Goal: Transaction & Acquisition: Book appointment/travel/reservation

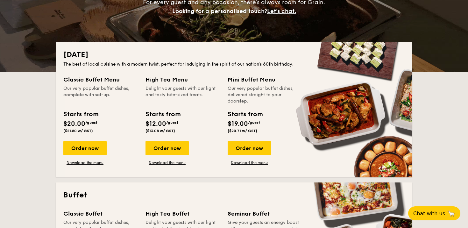
scroll to position [105, 0]
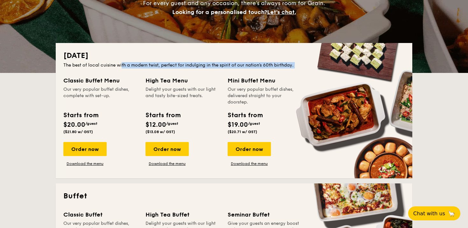
drag, startPoint x: 128, startPoint y: 66, endPoint x: 267, endPoint y: 76, distance: 139.7
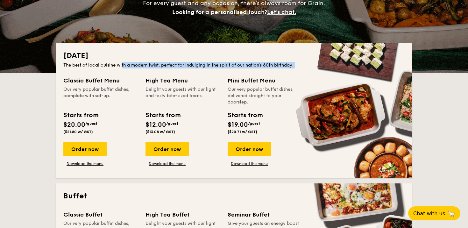
click at [266, 76] on div "[DATE] The best of local cuisine with a modern twist, perfect for indulging in …" at bounding box center [234, 110] width 356 height 135
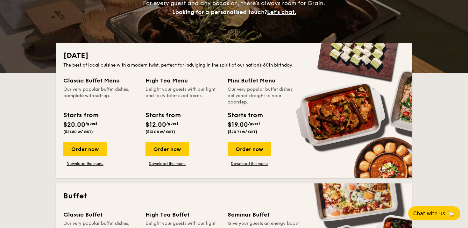
click at [262, 60] on h2 "[DATE]" at bounding box center [233, 56] width 341 height 10
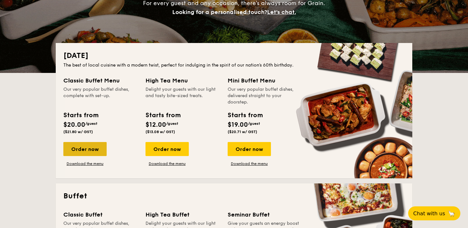
click at [93, 146] on div "Order now" at bounding box center [84, 149] width 43 height 14
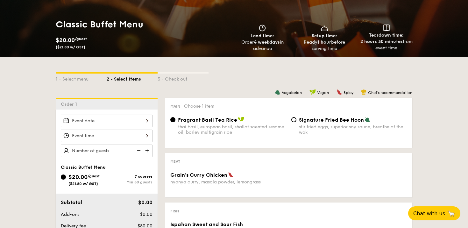
scroll to position [82, 0]
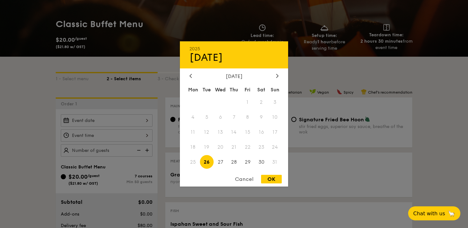
click at [125, 116] on div "2025 Aug [DATE] Tue Wed Thu Fri Sat Sun 1 2 3 4 5 6 7 8 9 10 11 12 13 14 15 16 …" at bounding box center [107, 120] width 92 height 12
click at [279, 73] on div at bounding box center [277, 76] width 6 height 6
click at [246, 177] on div "Cancel" at bounding box center [243, 179] width 31 height 9
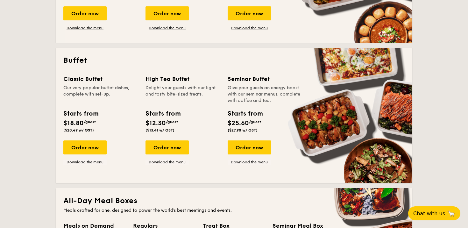
scroll to position [250, 0]
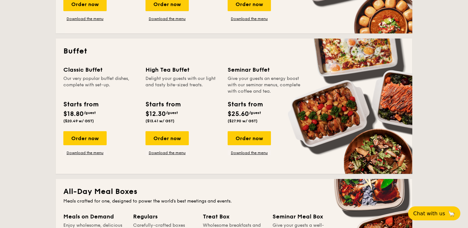
drag, startPoint x: 77, startPoint y: 69, endPoint x: 130, endPoint y: 89, distance: 56.6
click at [130, 89] on div "Classic Buffet Our very popular buffet dishes, complete with set-up." at bounding box center [100, 79] width 74 height 29
click at [123, 84] on div "Our very popular buffet dishes, complete with set-up." at bounding box center [100, 84] width 74 height 19
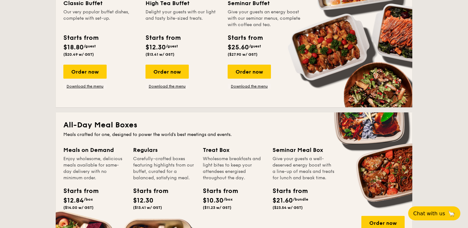
scroll to position [320, 0]
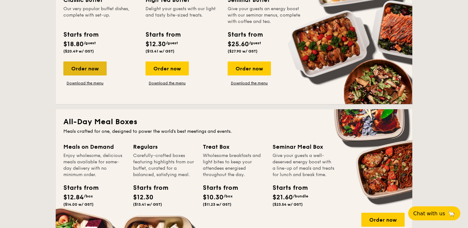
click at [87, 66] on div "Order now" at bounding box center [84, 68] width 43 height 14
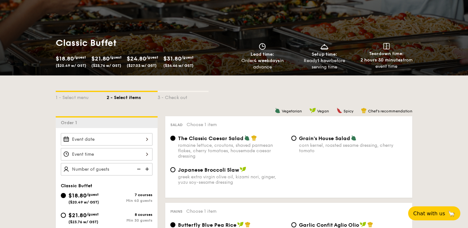
scroll to position [65, 0]
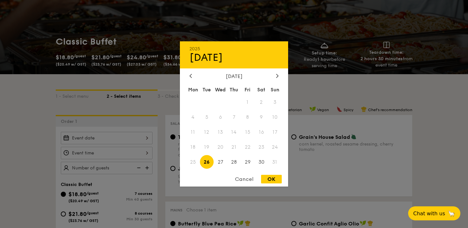
click at [95, 141] on div "2025 Aug [DATE] Tue Wed Thu Fri Sat Sun 1 2 3 4 5 6 7 8 9 10 11 12 13 14 15 16 …" at bounding box center [107, 138] width 92 height 12
click at [44, 132] on div at bounding box center [234, 114] width 468 height 228
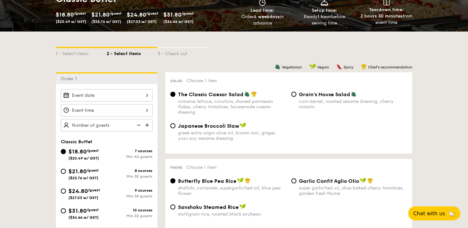
scroll to position [116, 0]
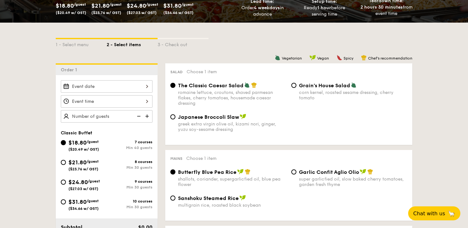
drag, startPoint x: 129, startPoint y: 170, endPoint x: 154, endPoint y: 169, distance: 25.5
click at [155, 169] on div "$21.80 /guest ($23.76 w/ GST) 8 courses Min 30 guests" at bounding box center [106, 166] width 97 height 17
click at [62, 162] on input "$21.80 /guest ($23.76 w/ GST) 8 courses Min 30 guests" at bounding box center [63, 162] width 5 height 5
radio input "true"
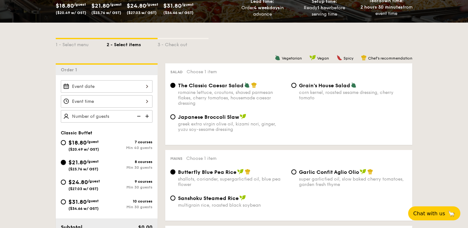
radio input "true"
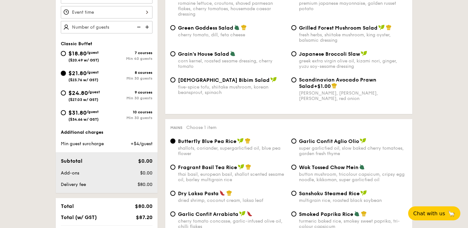
scroll to position [158, 0]
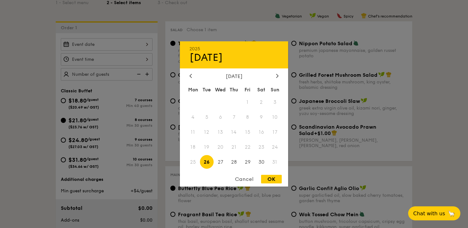
click at [108, 43] on div "2025 Aug [DATE] Tue Wed Thu Fri Sat Sun 1 2 3 4 5 6 7 8 9 10 11 12 13 14 15 16 …" at bounding box center [107, 44] width 92 height 12
click at [274, 74] on div "[DATE]" at bounding box center [233, 76] width 89 height 6
click at [277, 75] on icon at bounding box center [277, 75] width 3 height 4
click at [262, 103] on span "6" at bounding box center [261, 102] width 14 height 14
click at [276, 176] on div "OK" at bounding box center [271, 179] width 21 height 9
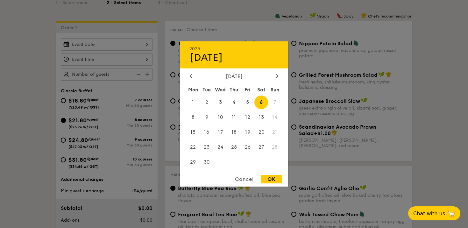
type input "[DATE]"
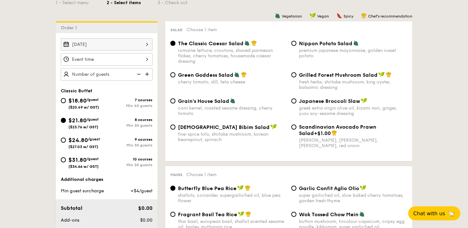
click at [123, 62] on div at bounding box center [107, 59] width 92 height 12
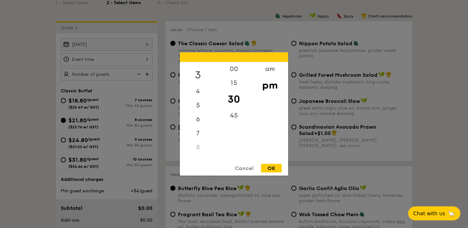
scroll to position [44, 0]
click at [200, 99] on div "5" at bounding box center [198, 102] width 36 height 18
click at [205, 119] on div "6" at bounding box center [198, 121] width 36 height 18
click at [240, 69] on div "00" at bounding box center [234, 71] width 36 height 18
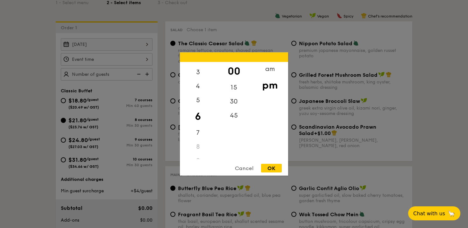
click at [273, 165] on div "OK" at bounding box center [271, 168] width 21 height 9
type input "6:00PM"
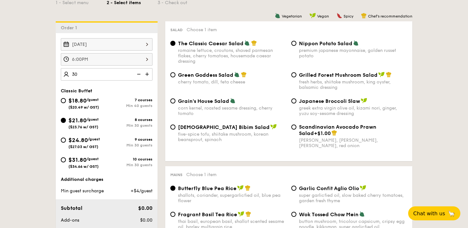
type input "30 guests"
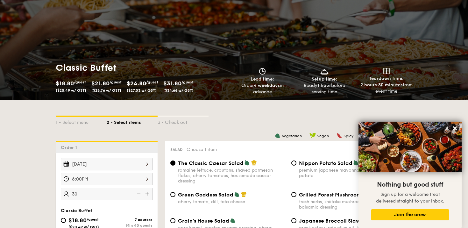
scroll to position [69, 0]
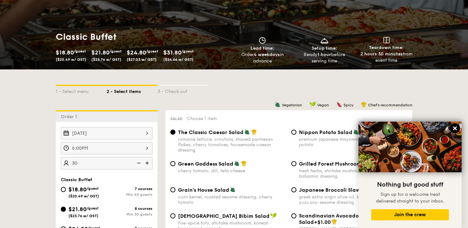
click at [455, 127] on icon at bounding box center [455, 128] width 6 height 6
